Goal: Information Seeking & Learning: Understand process/instructions

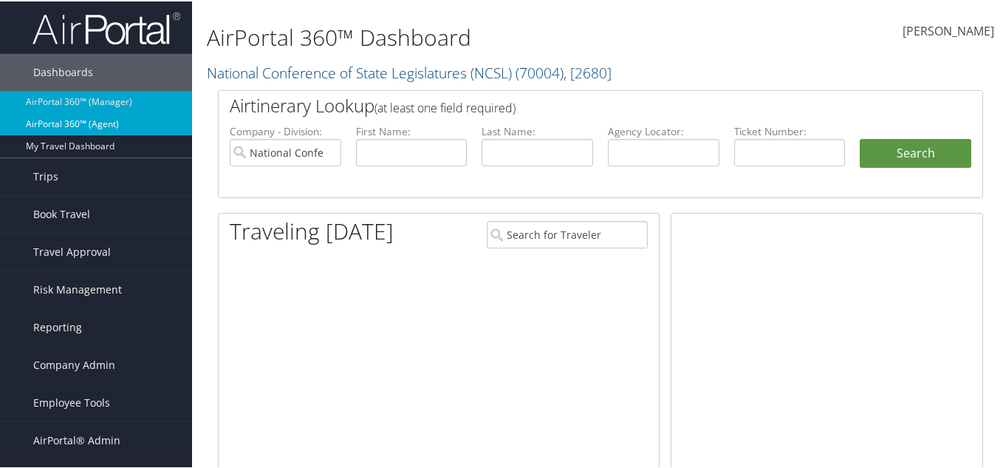
click at [109, 126] on link "AirPortal 360™ (Agent)" at bounding box center [96, 123] width 192 height 22
click at [114, 125] on link "AirPortal 360™ (Agent)" at bounding box center [96, 123] width 192 height 22
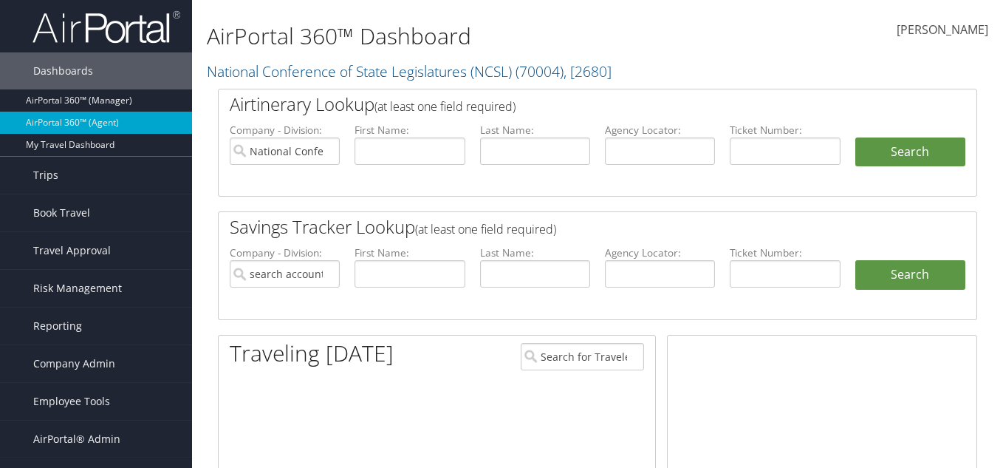
type input "National Conference of State Legislatures (NCSL)"
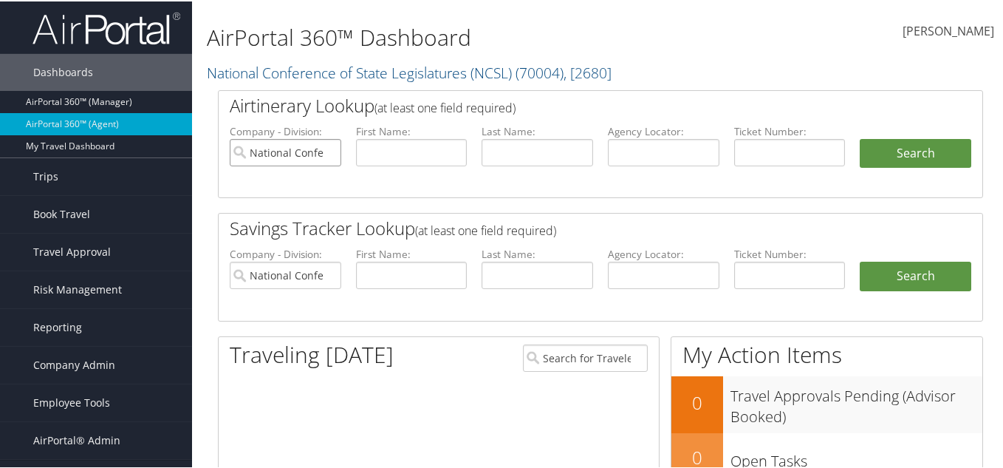
click at [325, 150] on input "National Conference of State Legislatures (NCSL)" at bounding box center [286, 150] width 112 height 27
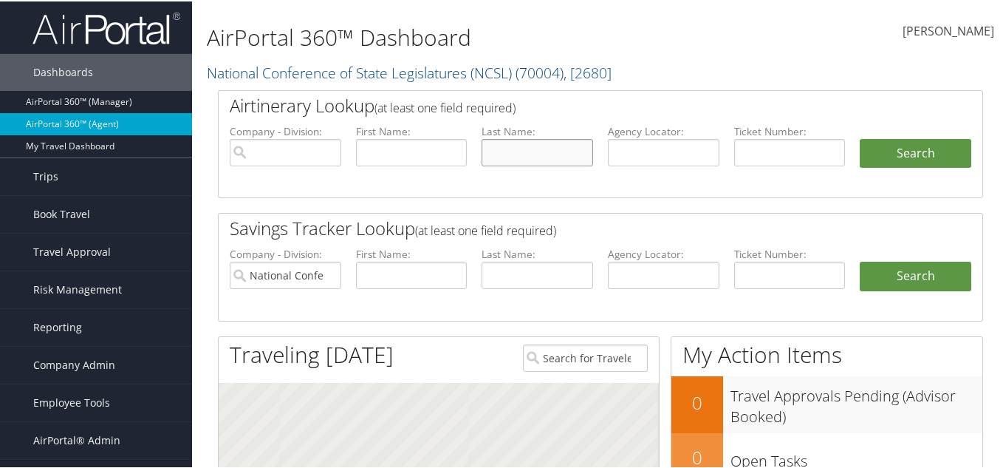
click at [530, 156] on input "text" at bounding box center [538, 150] width 112 height 27
paste input "Mitchell"
type input "Mitchell"
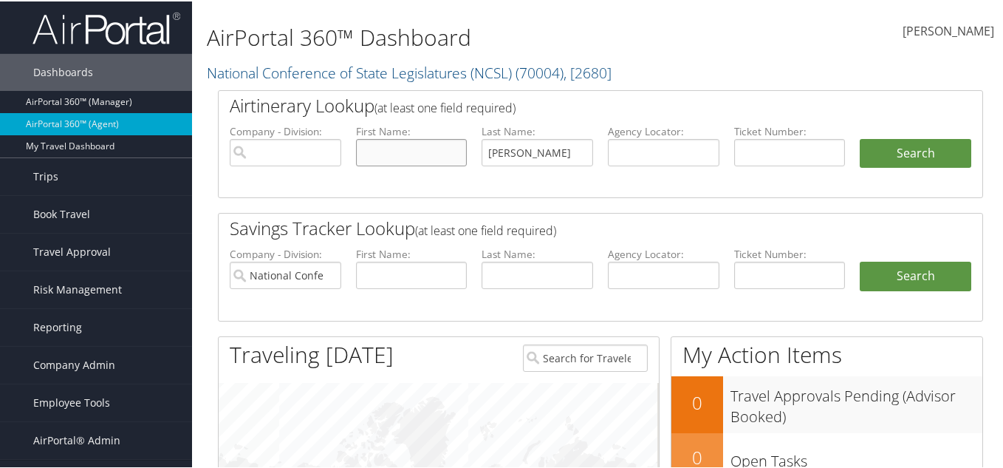
click at [437, 153] on input "text" at bounding box center [412, 150] width 112 height 27
type input "miikelle"
click at [860, 137] on button "Search" at bounding box center [916, 152] width 112 height 30
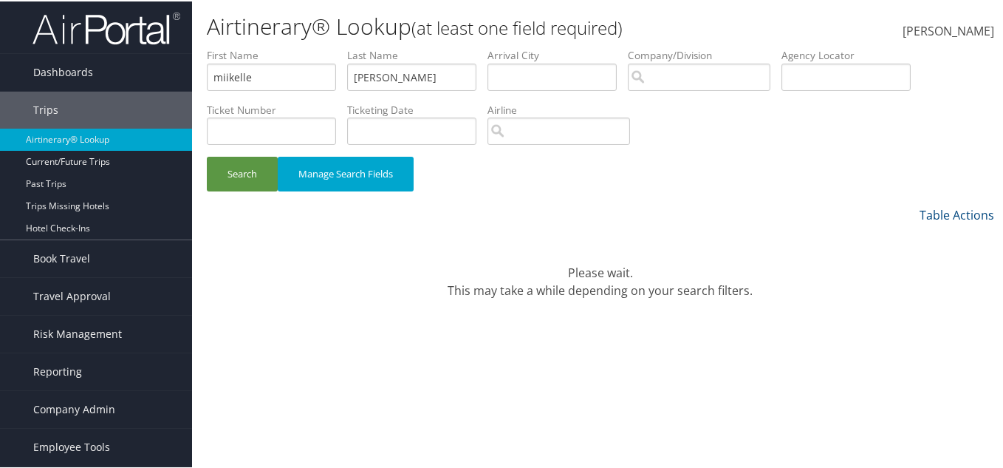
click at [681, 216] on div "Table Actions" at bounding box center [701, 214] width 585 height 18
click at [57, 413] on span "Company Admin" at bounding box center [74, 407] width 82 height 37
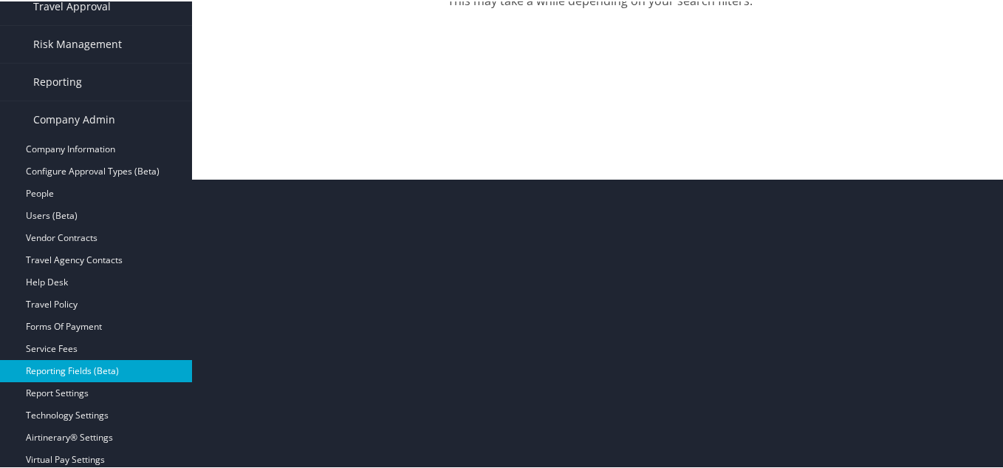
scroll to position [295, 0]
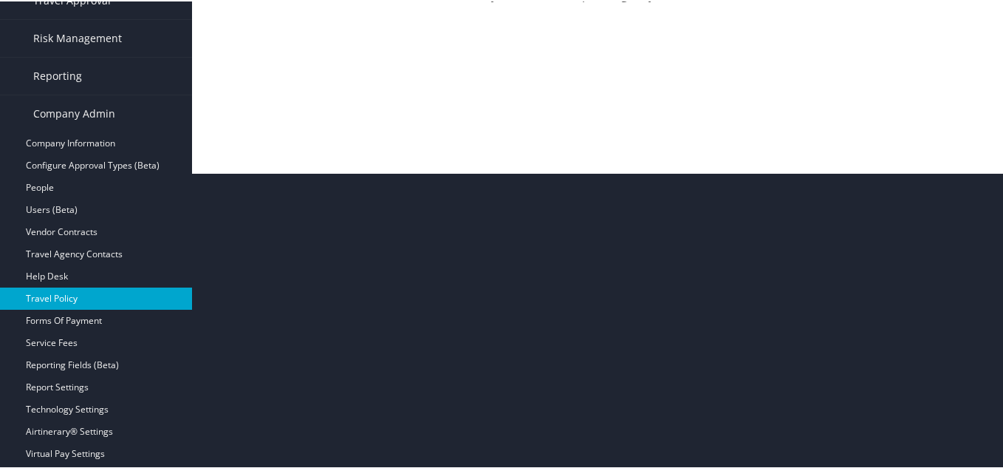
click at [83, 296] on link "Travel Policy" at bounding box center [96, 297] width 192 height 22
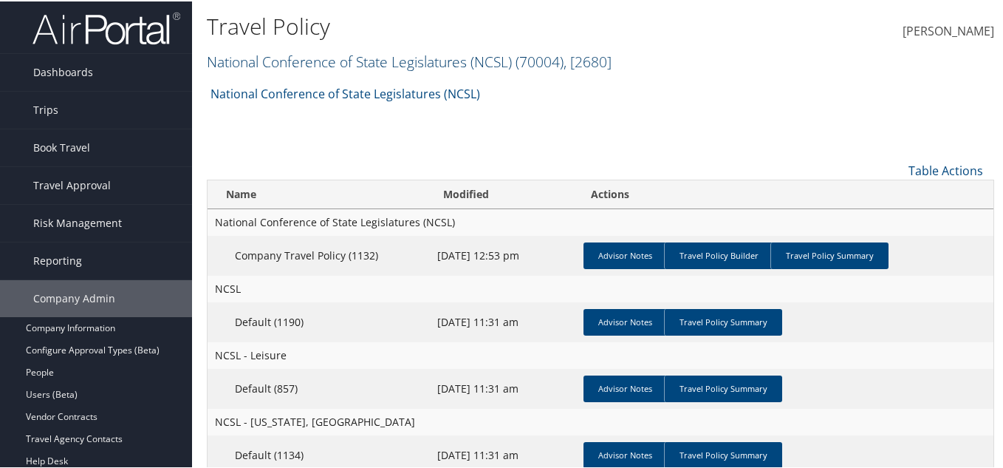
click at [357, 57] on link "National Conference of State Legislatures (NCSL) ( 70004 ) , [ 2680 ]" at bounding box center [409, 60] width 405 height 20
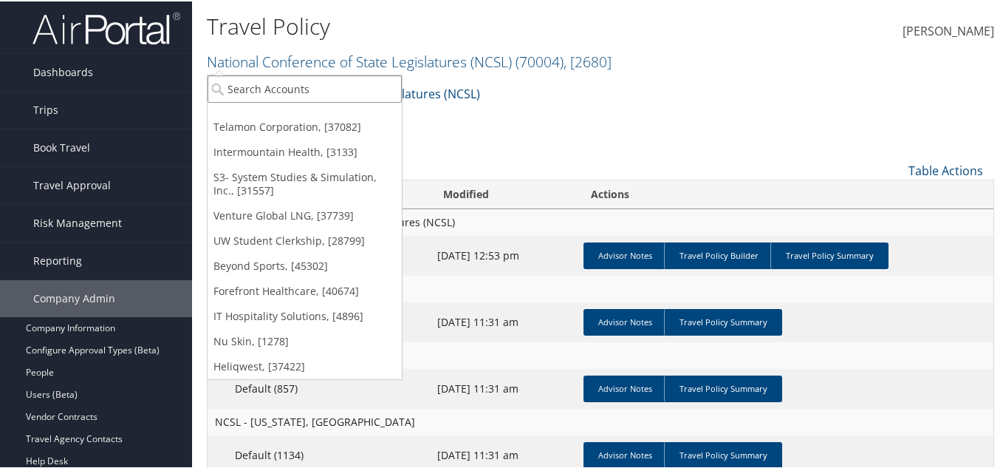
click at [322, 89] on input "search" at bounding box center [305, 87] width 194 height 27
drag, startPoint x: 297, startPoint y: 89, endPoint x: 322, endPoint y: 83, distance: 25.8
click at [297, 89] on input "search" at bounding box center [305, 87] width 194 height 27
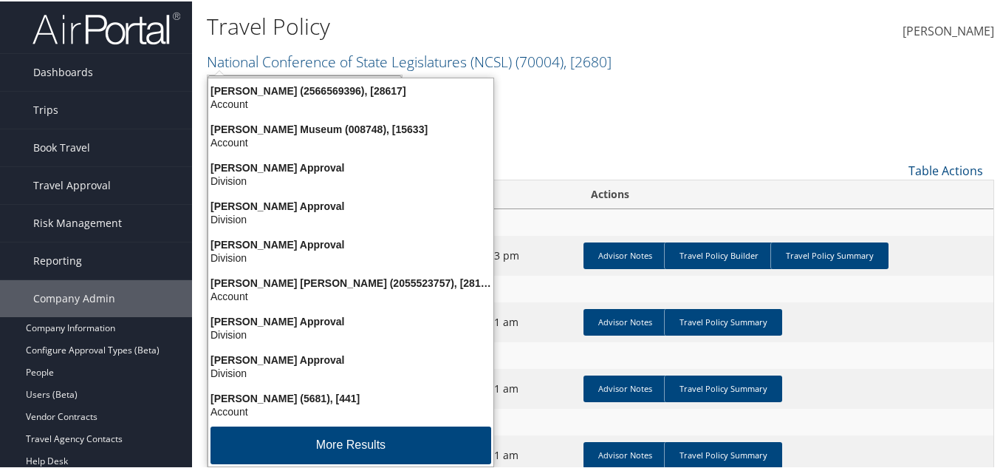
type input "MICH"
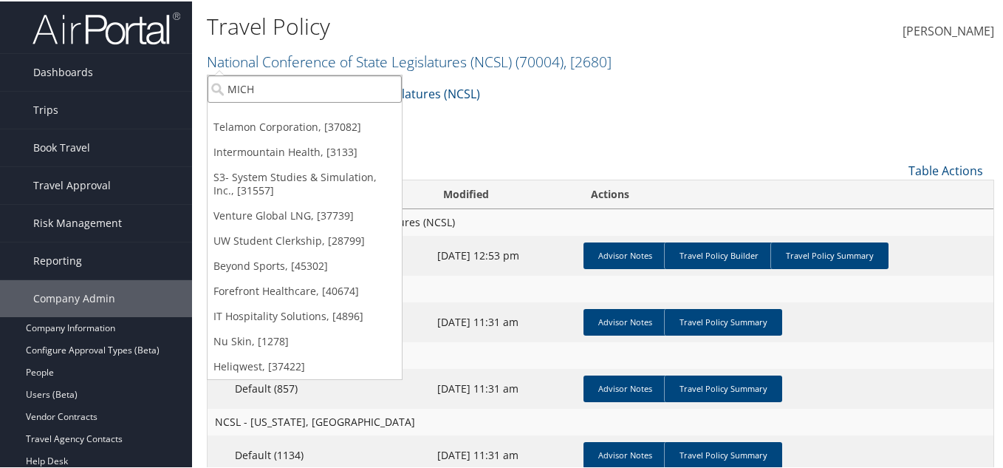
click at [273, 91] on input "MICH" at bounding box center [305, 87] width 194 height 27
type input "MICIGHAN"
drag, startPoint x: 299, startPoint y: 92, endPoint x: 247, endPoint y: 88, distance: 51.8
click at [247, 88] on input "MICIGHAN" at bounding box center [305, 87] width 194 height 27
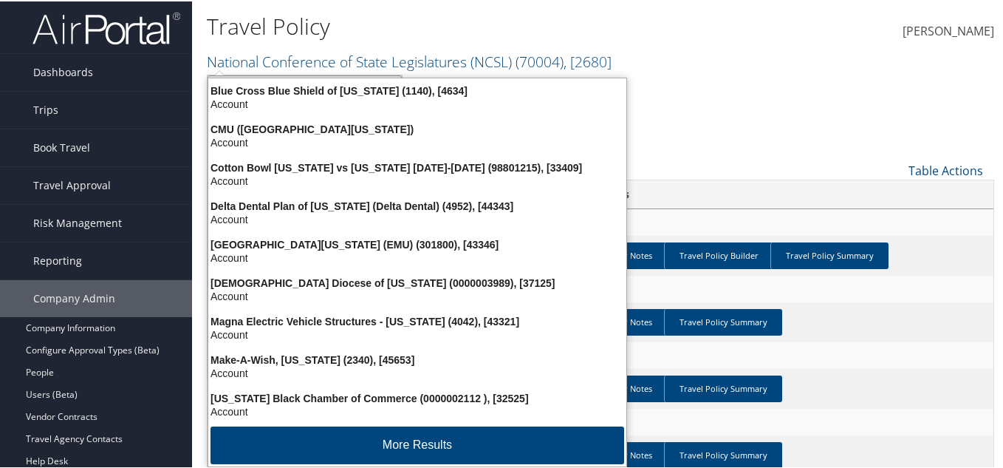
type input "H"
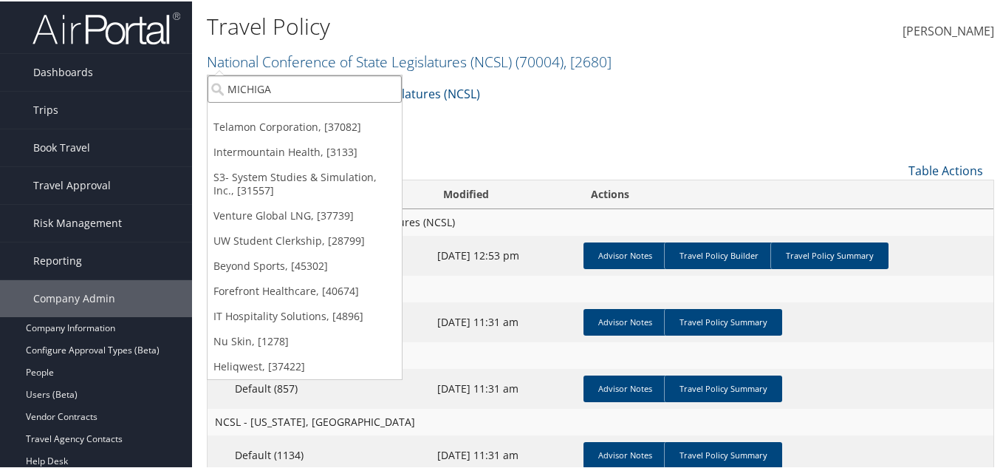
type input "MICHIGAN"
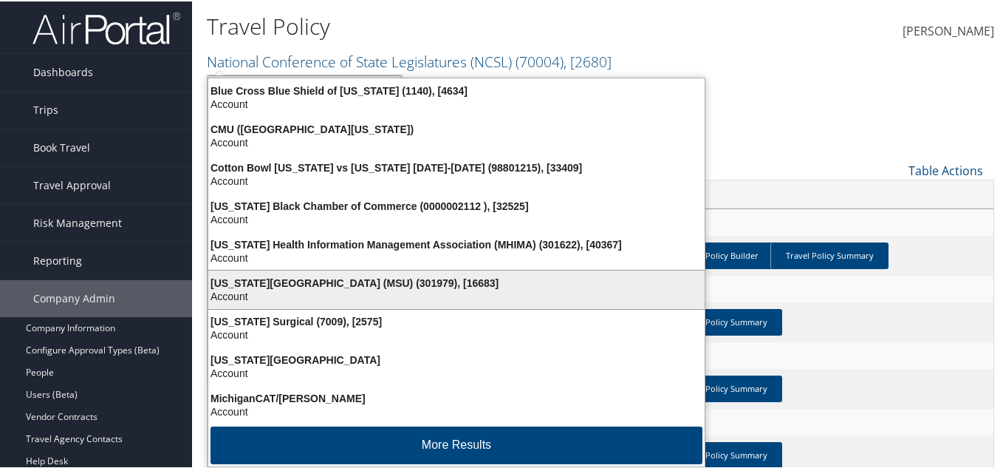
click at [343, 284] on div "Michigan State University (MSU) (301979), [16683]" at bounding box center [456, 281] width 514 height 13
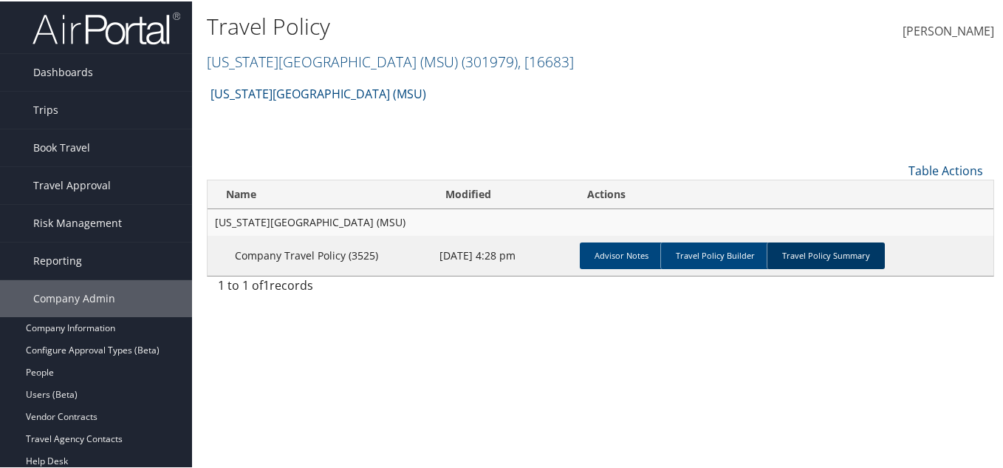
click at [826, 249] on link "Travel Policy Summary" at bounding box center [826, 254] width 118 height 27
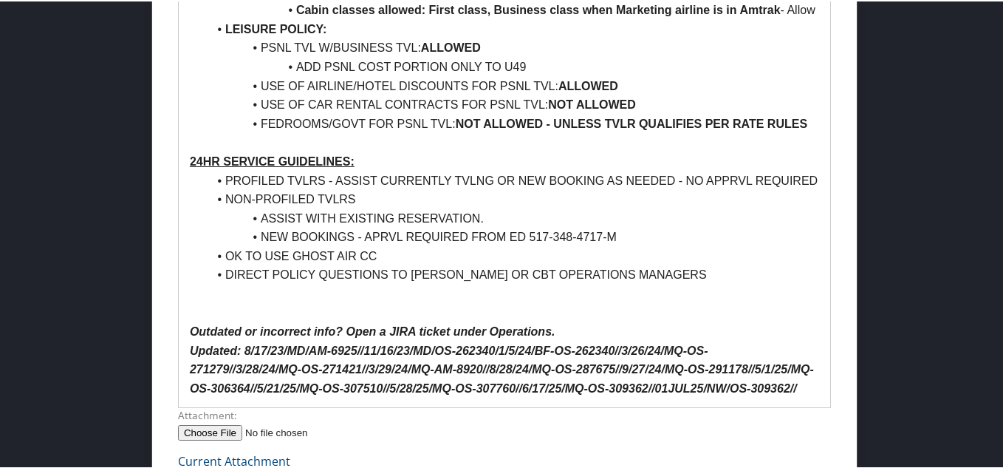
scroll to position [1477, 0]
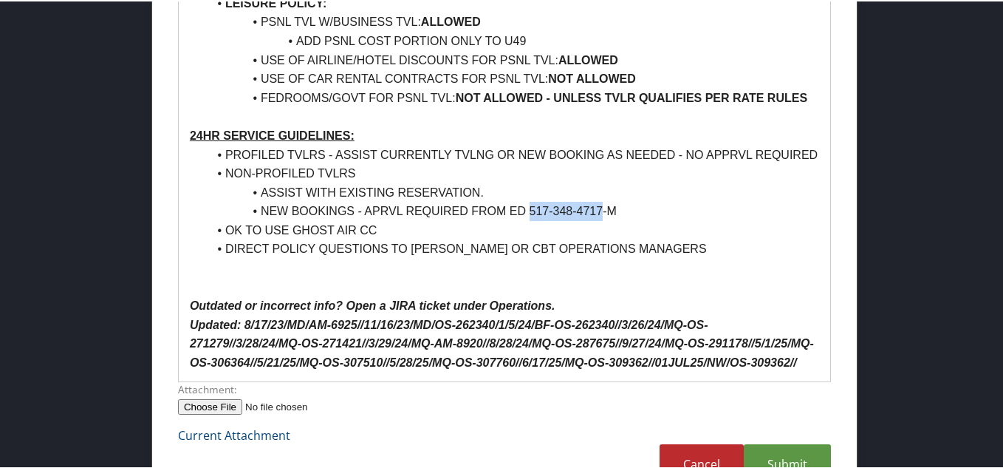
drag, startPoint x: 601, startPoint y: 229, endPoint x: 530, endPoint y: 230, distance: 71.6
click at [530, 219] on li "NEW BOOKINGS - APRVL REQUIRED FROM ED 517-348-4717-M" at bounding box center [514, 209] width 612 height 19
copy li "[PHONE_NUMBER]"
click at [607, 295] on p at bounding box center [504, 285] width 629 height 19
drag, startPoint x: 224, startPoint y: 191, endPoint x: 360, endPoint y: 190, distance: 135.9
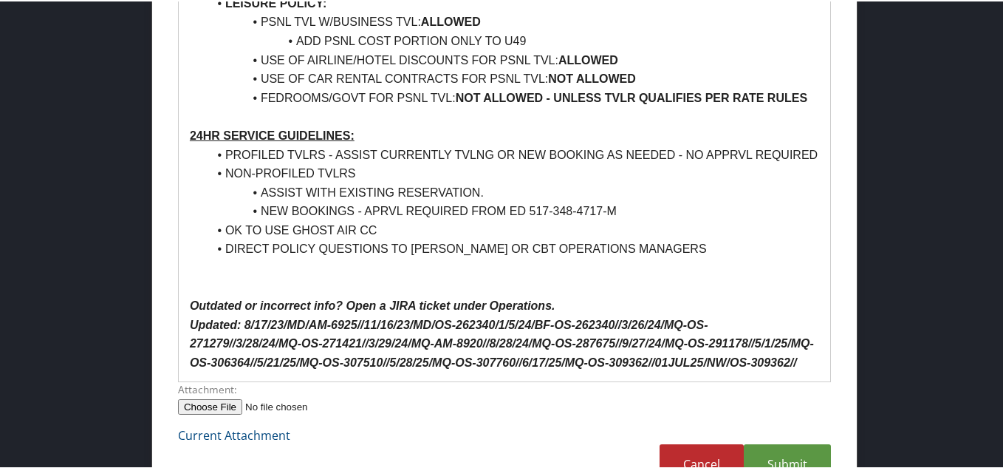
click at [360, 182] on li "NON-PROFILED TVLRS" at bounding box center [514, 171] width 612 height 19
copy li "NON-PROFILED TVLRS"
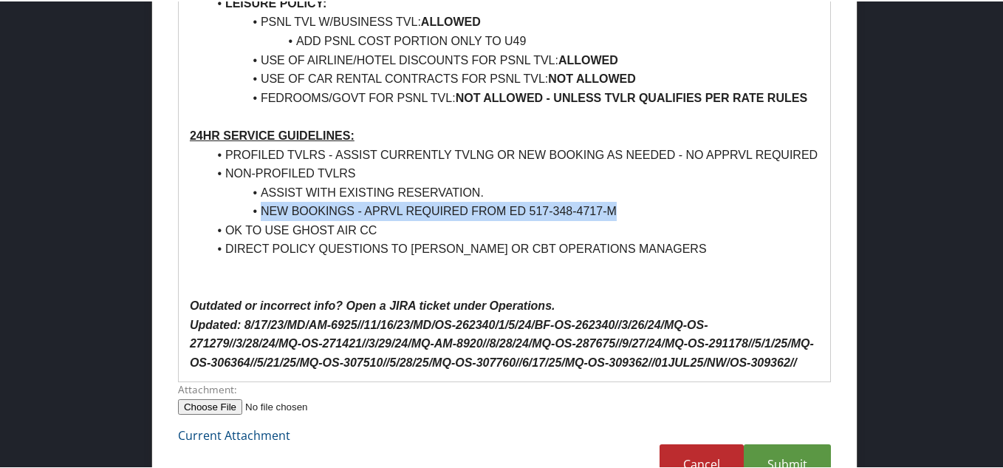
drag, startPoint x: 261, startPoint y: 227, endPoint x: 620, endPoint y: 232, distance: 359.0
click at [620, 219] on li "NEW BOOKINGS - APRVL REQUIRED FROM ED 517-348-4717-M" at bounding box center [514, 209] width 612 height 19
copy li "NEW BOOKINGS - APRVL REQUIRED FROM ED 517-348-4717-M"
